Goal: Task Accomplishment & Management: Manage account settings

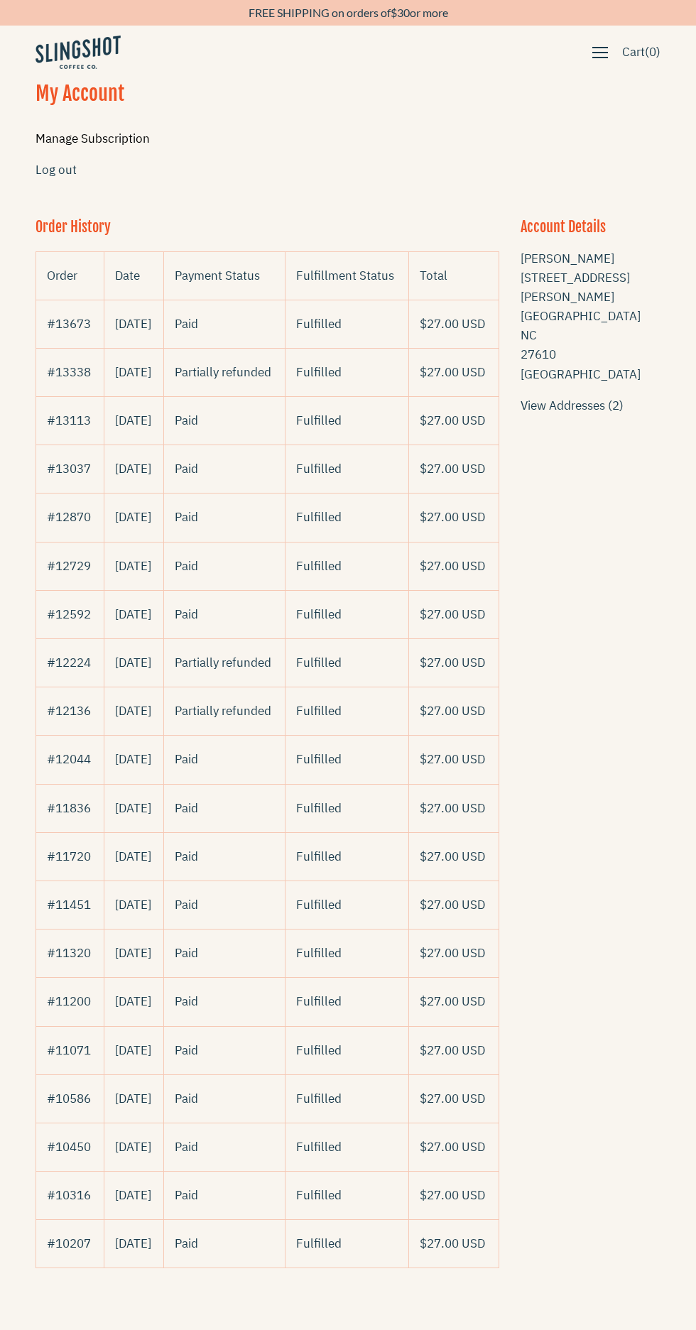
click at [87, 136] on link "Manage Subscription" at bounding box center [93, 139] width 114 height 16
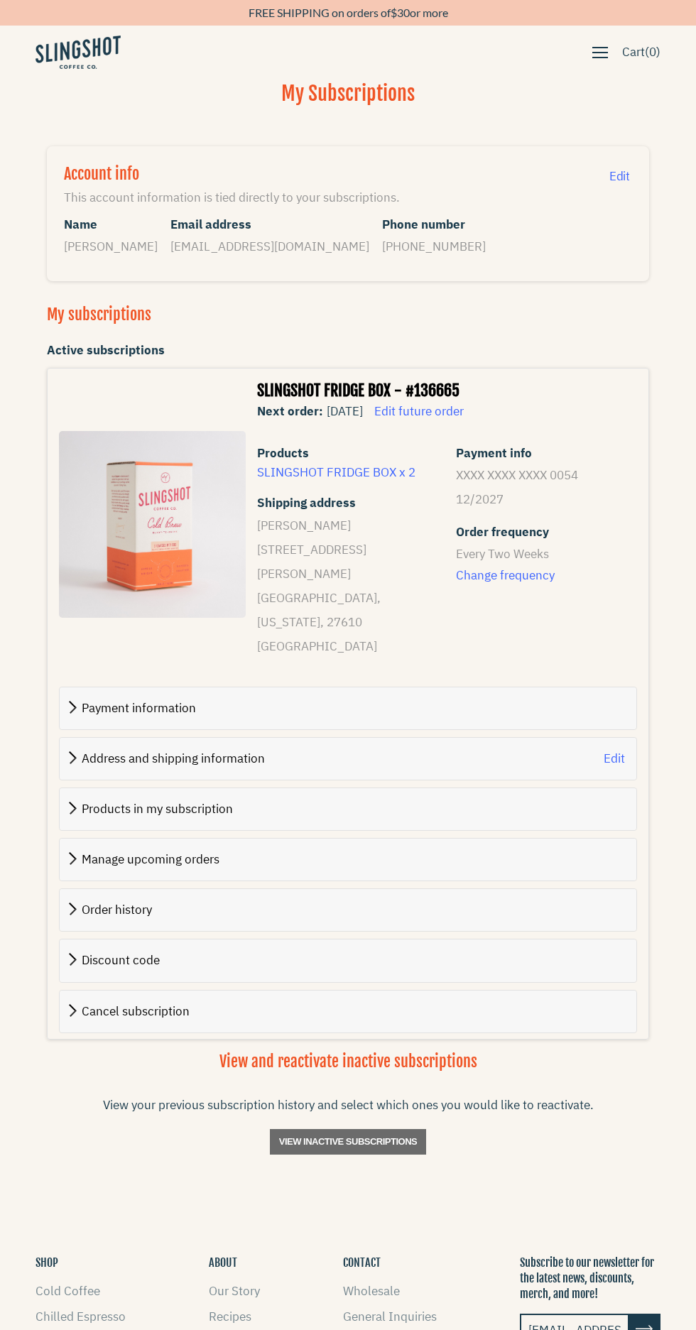
click at [75, 851] on span at bounding box center [75, 859] width 0 height 16
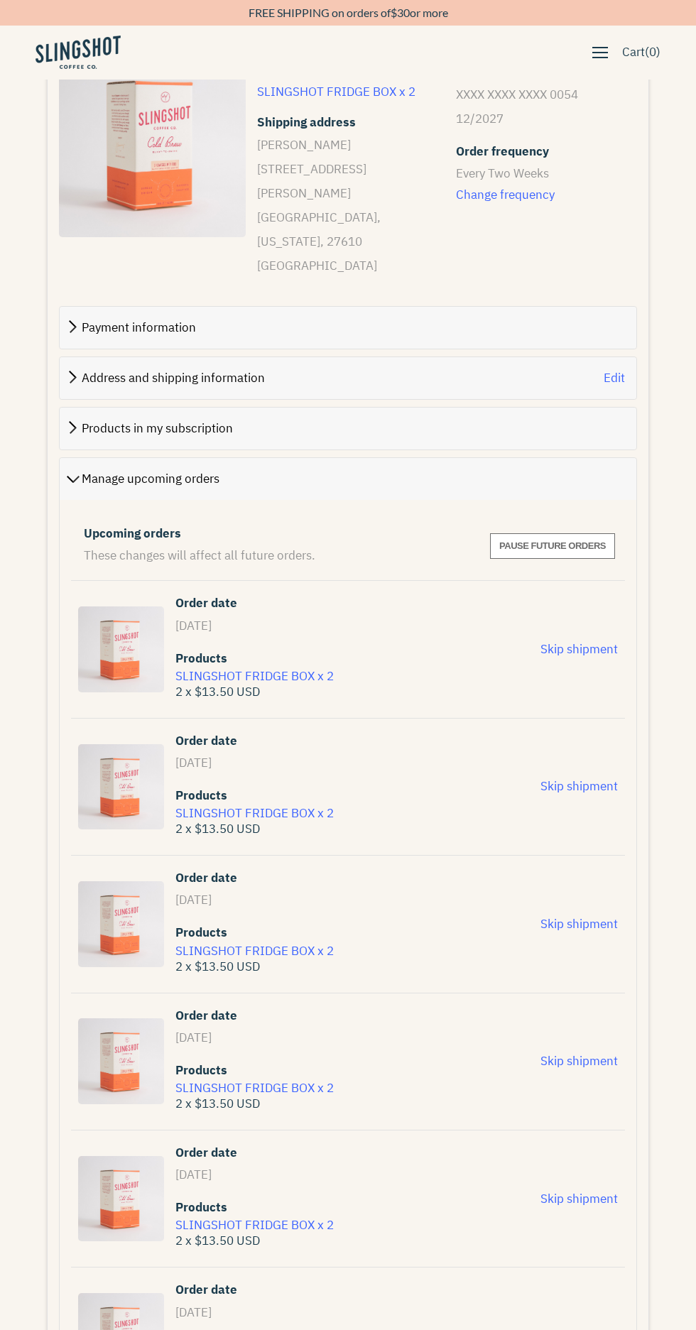
scroll to position [385, 0]
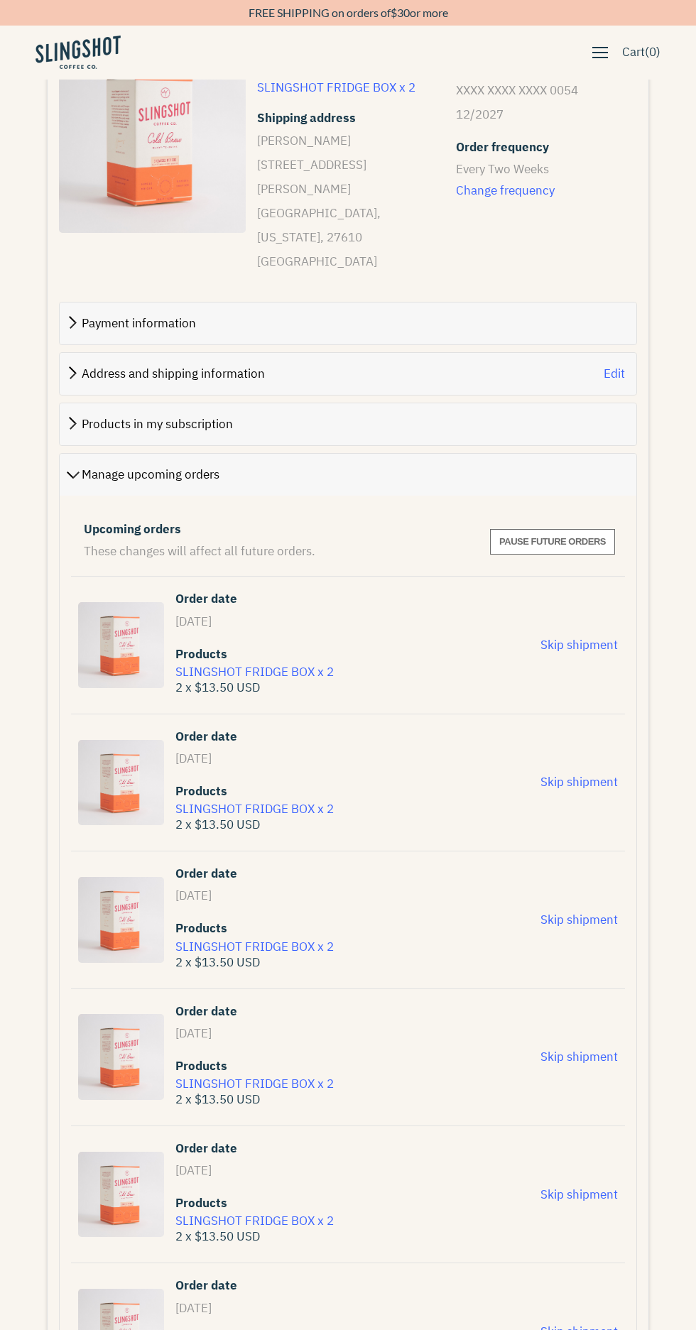
click at [578, 774] on span "Skip shipment" at bounding box center [578, 782] width 77 height 16
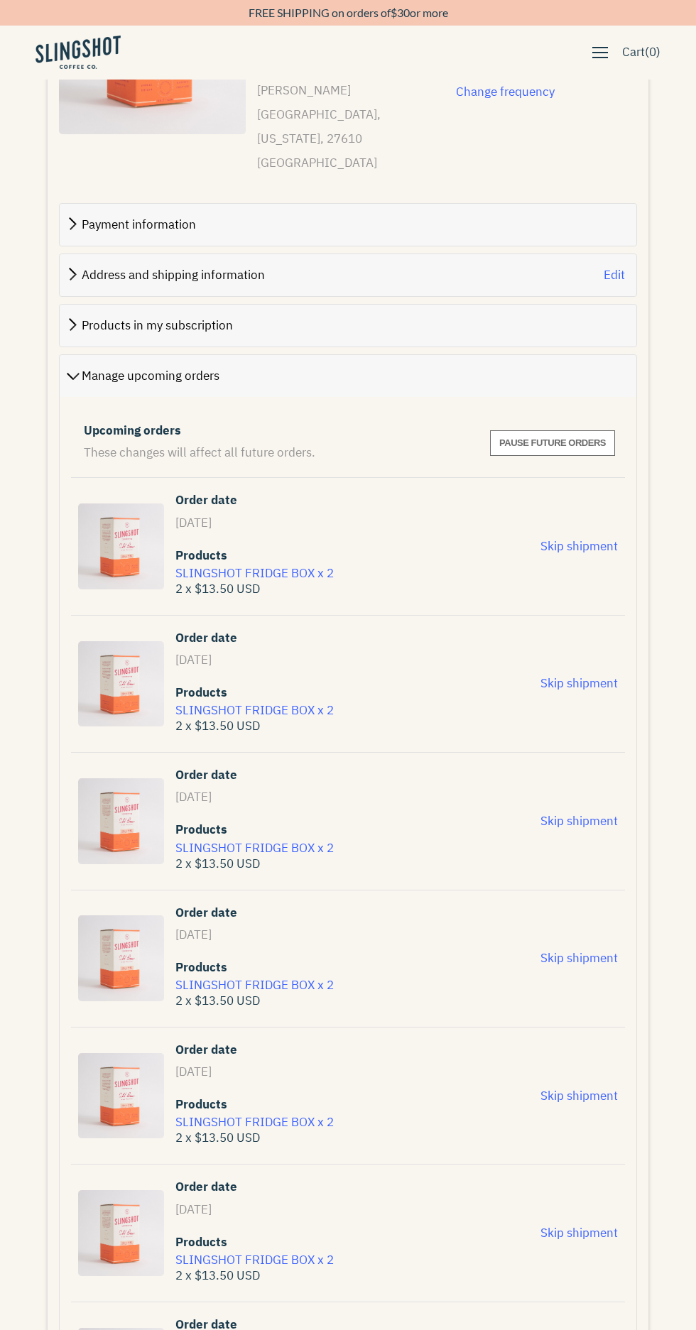
click at [587, 538] on span "Skip shipment" at bounding box center [578, 546] width 77 height 16
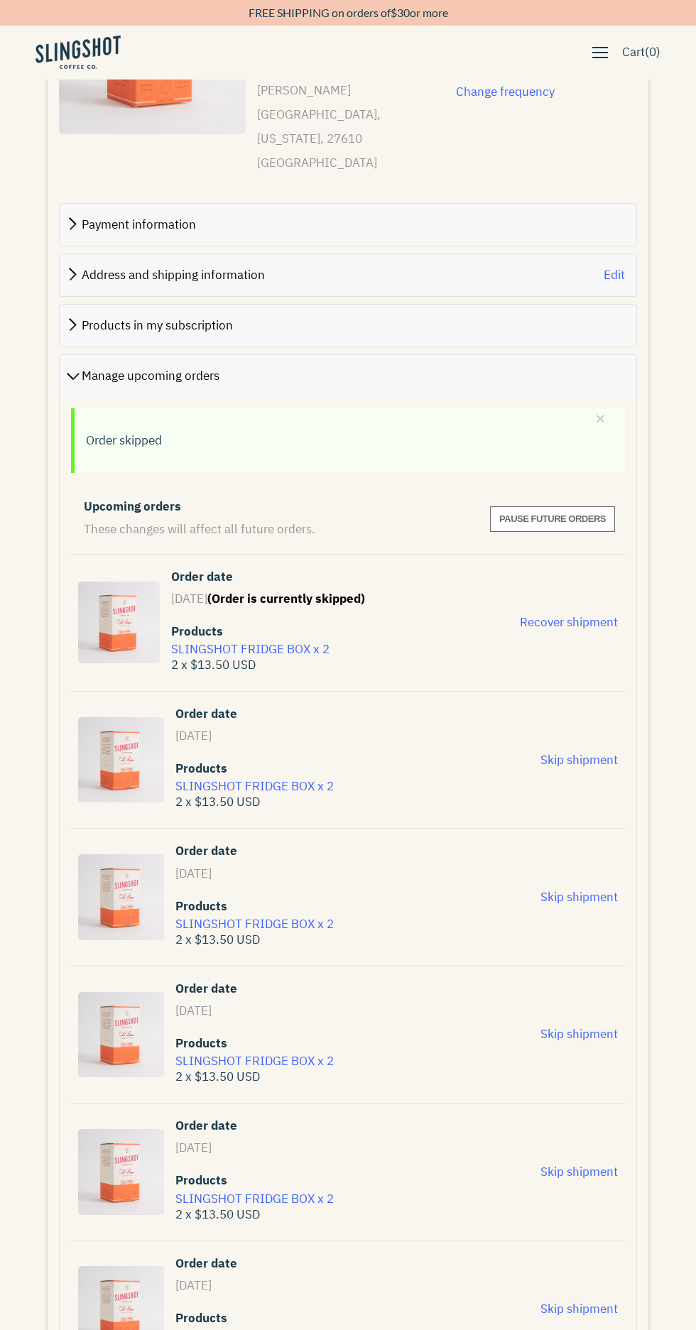
scroll to position [493, 0]
